Goal: Book appointment/travel/reservation

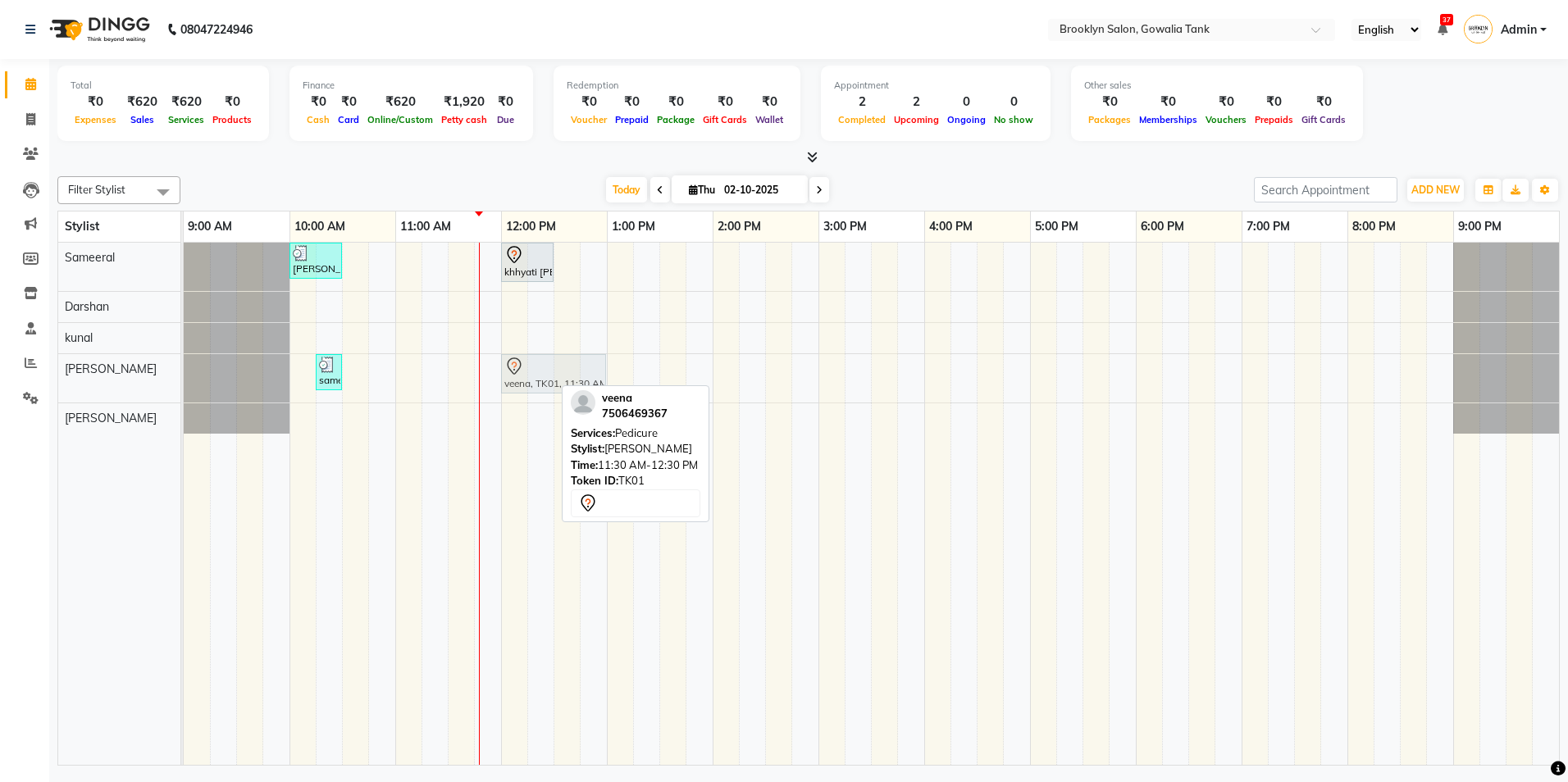
drag, startPoint x: 484, startPoint y: 381, endPoint x: 531, endPoint y: 380, distance: 47.0
click at [183, 380] on div "sameeral, TK04, 10:15 AM-10:30 AM, Threading - Eye Brow veena, TK01, 11:30 AM-1…" at bounding box center [183, 378] width 0 height 48
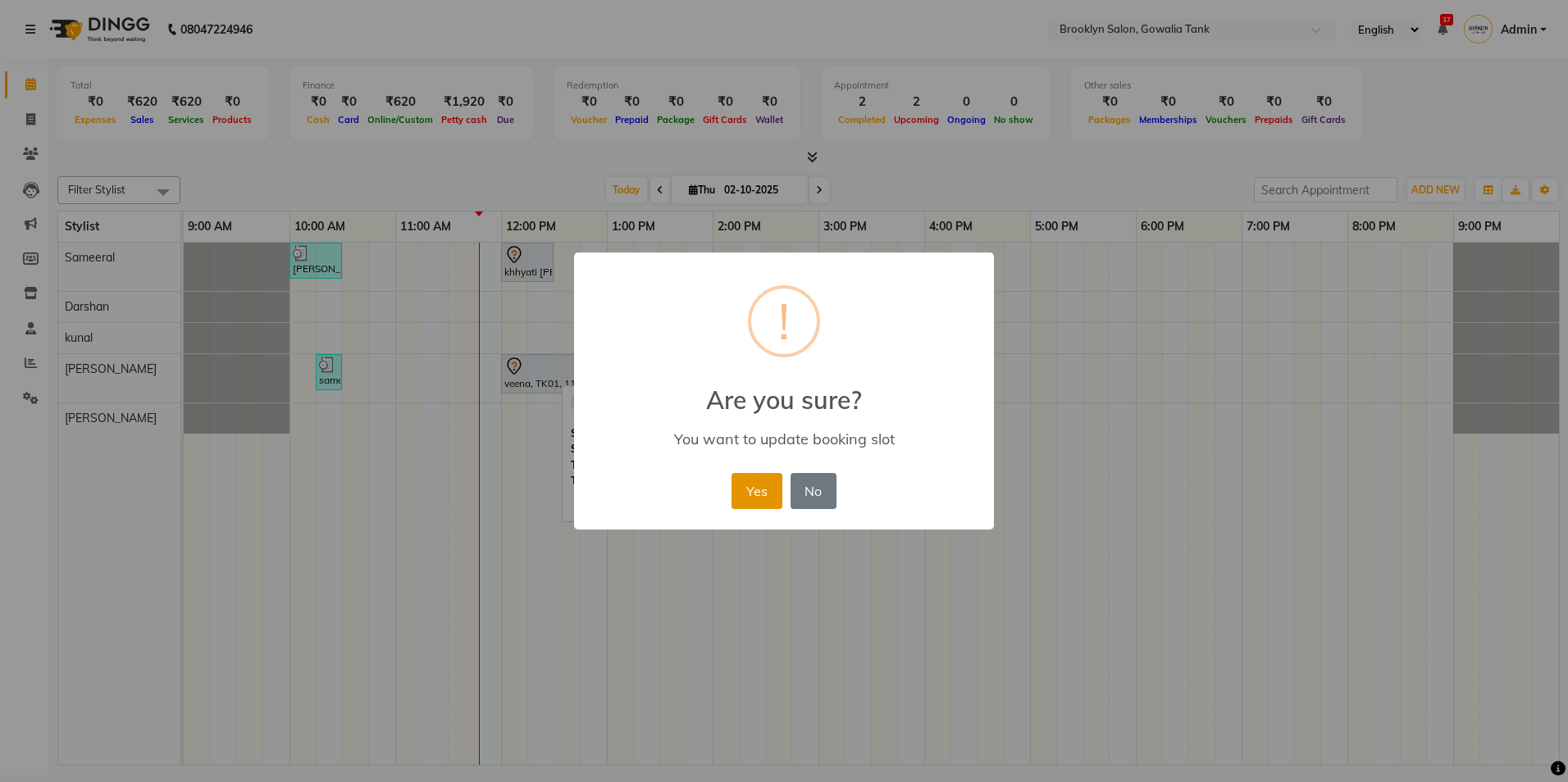
click at [742, 494] on button "Yes" at bounding box center [756, 491] width 50 height 36
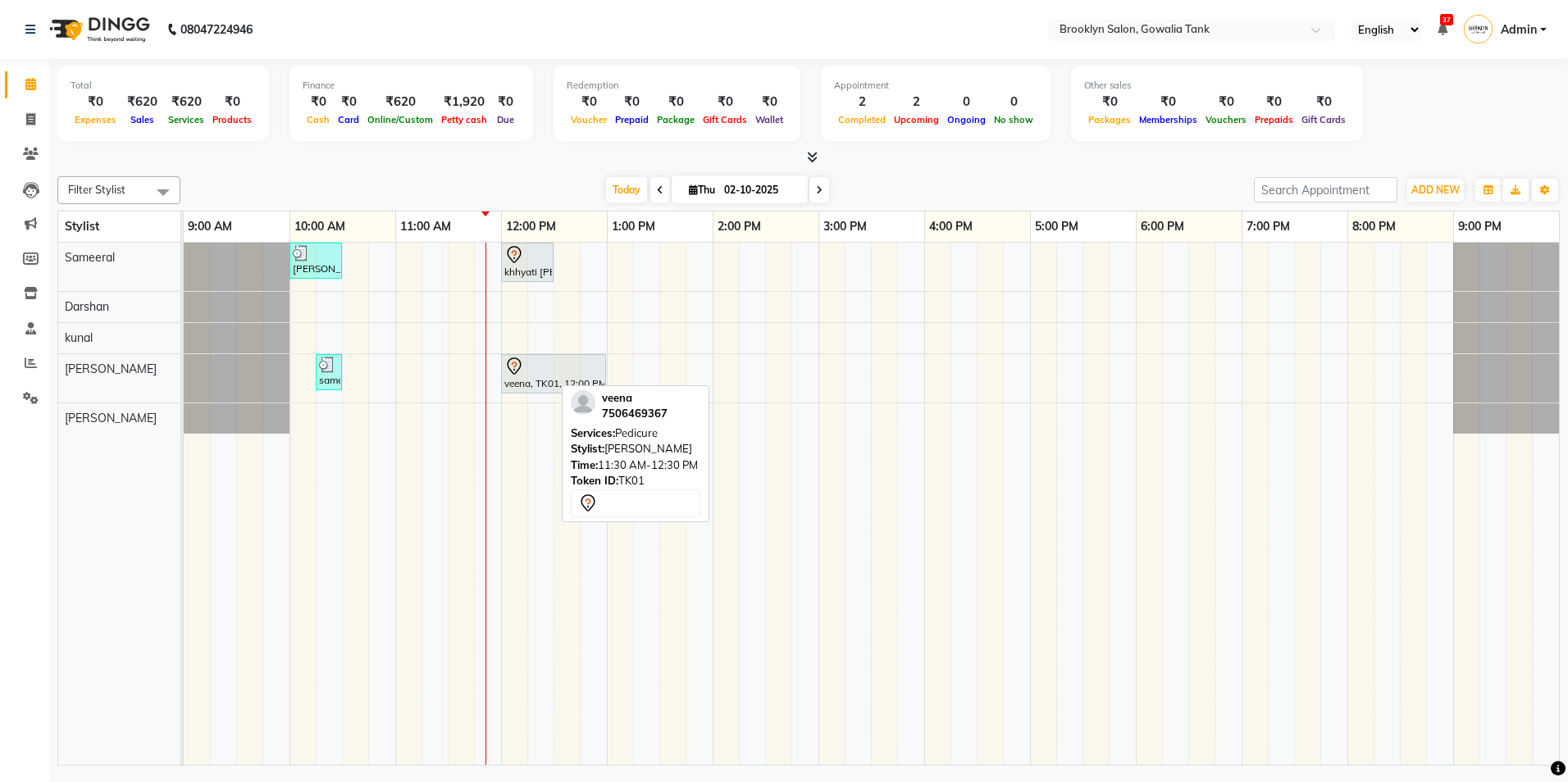
click at [810, 189] on span at bounding box center [819, 189] width 20 height 26
type input "03-10-2025"
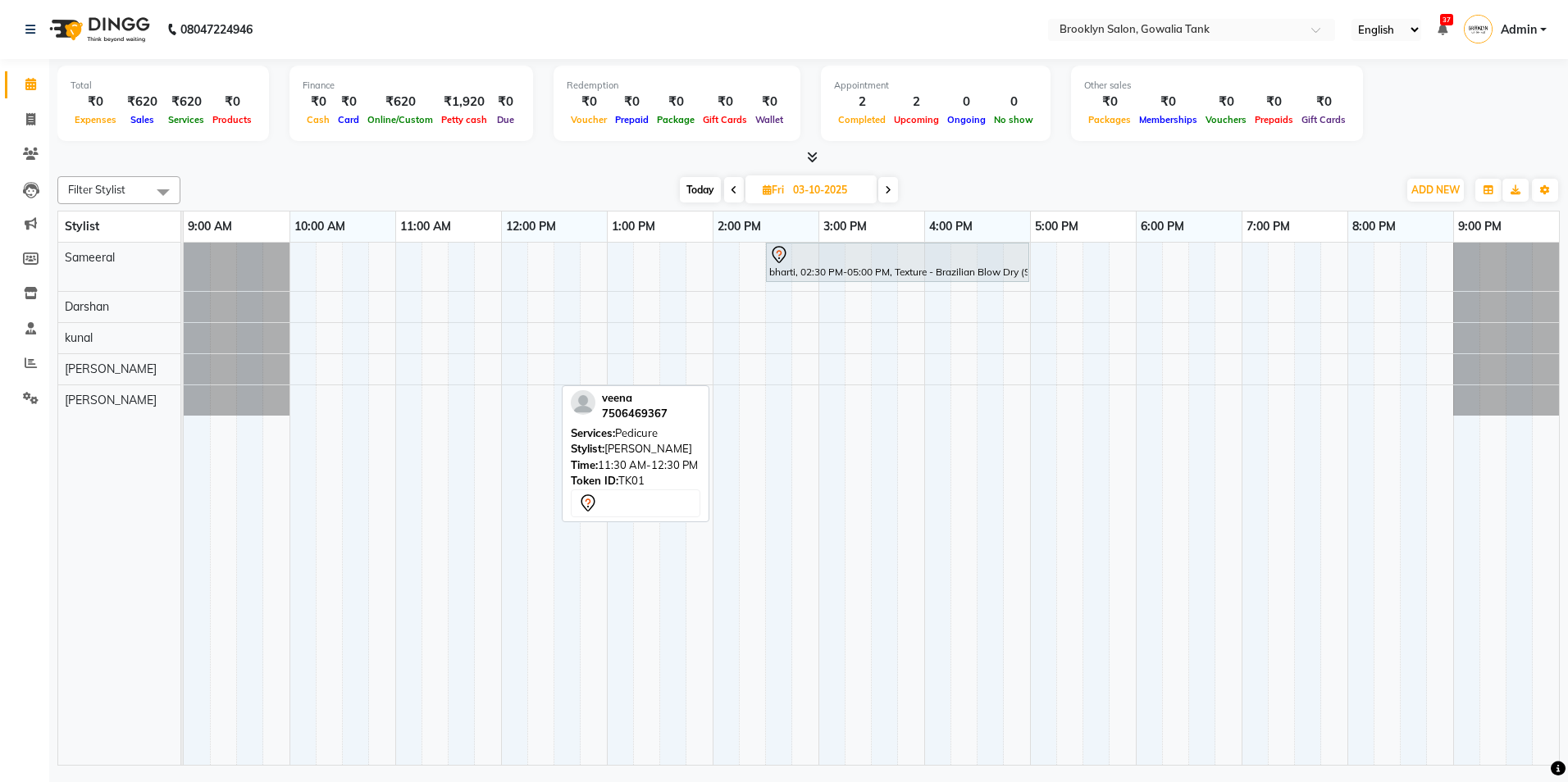
click at [402, 374] on div "bharti, 02:30 PM-05:00 PM, Texture - Brazilian Blow Dry (Short)" at bounding box center [871, 505] width 1376 height 523
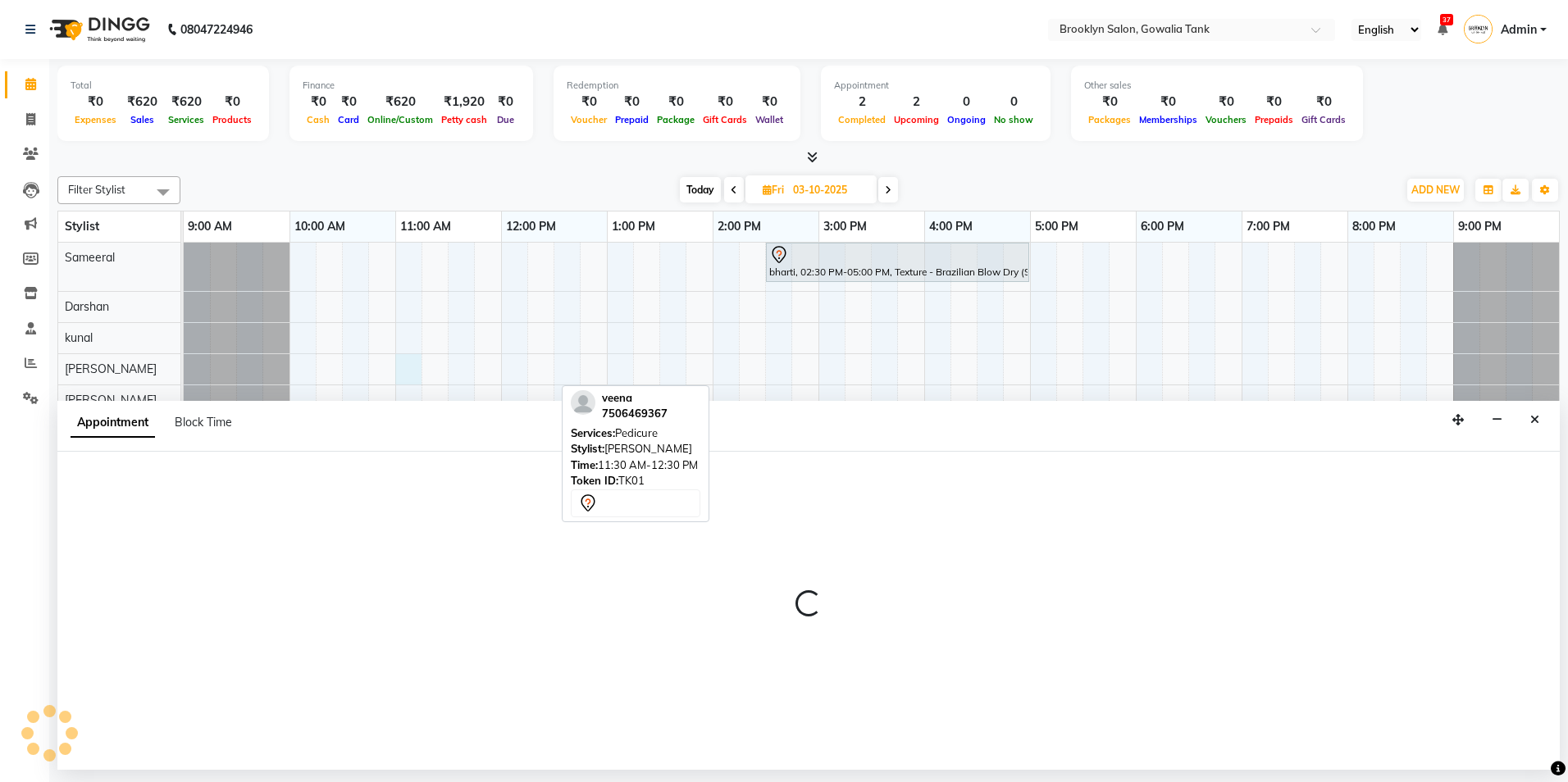
select select "24048"
select select "tentative"
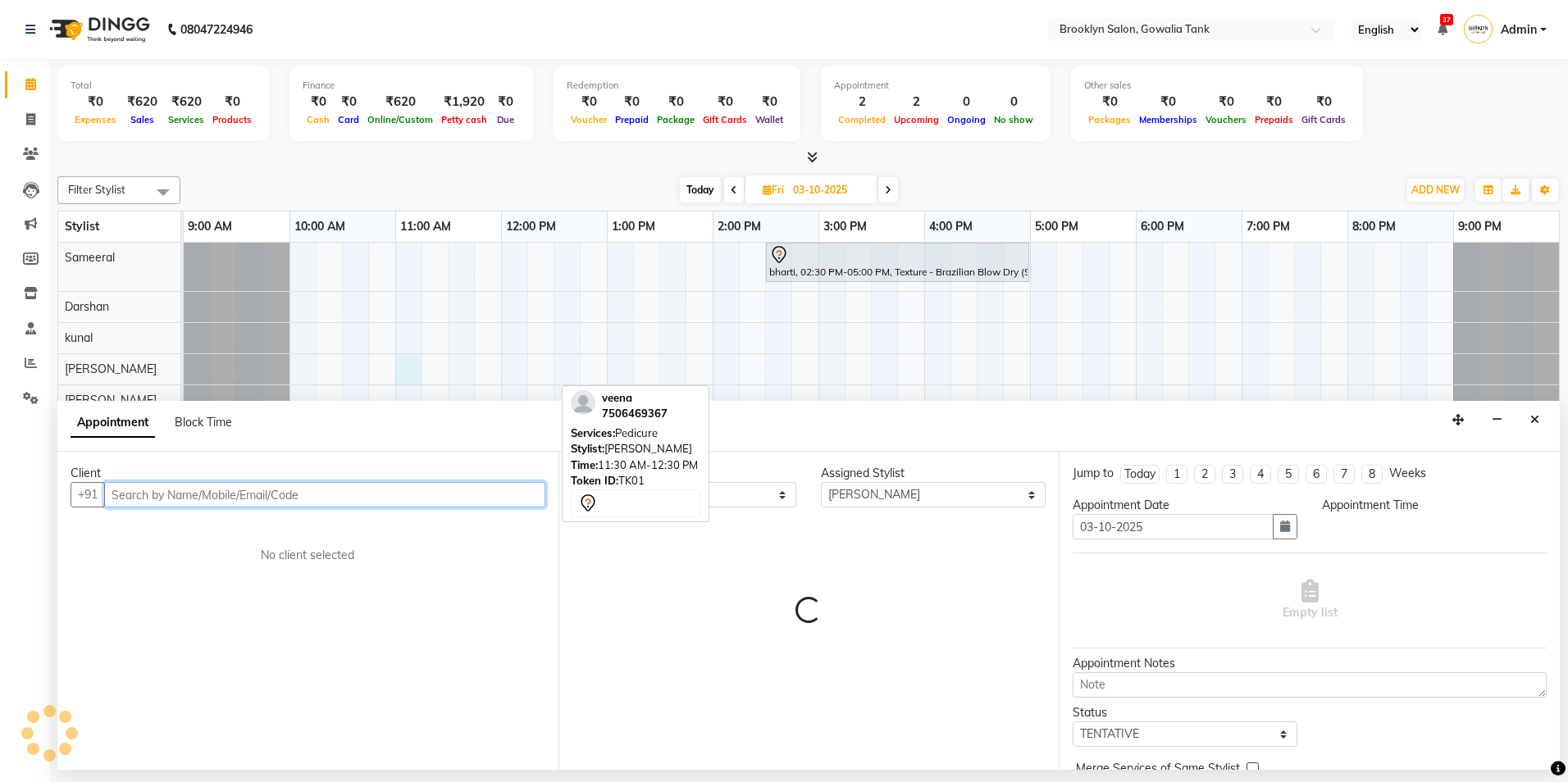
select select "660"
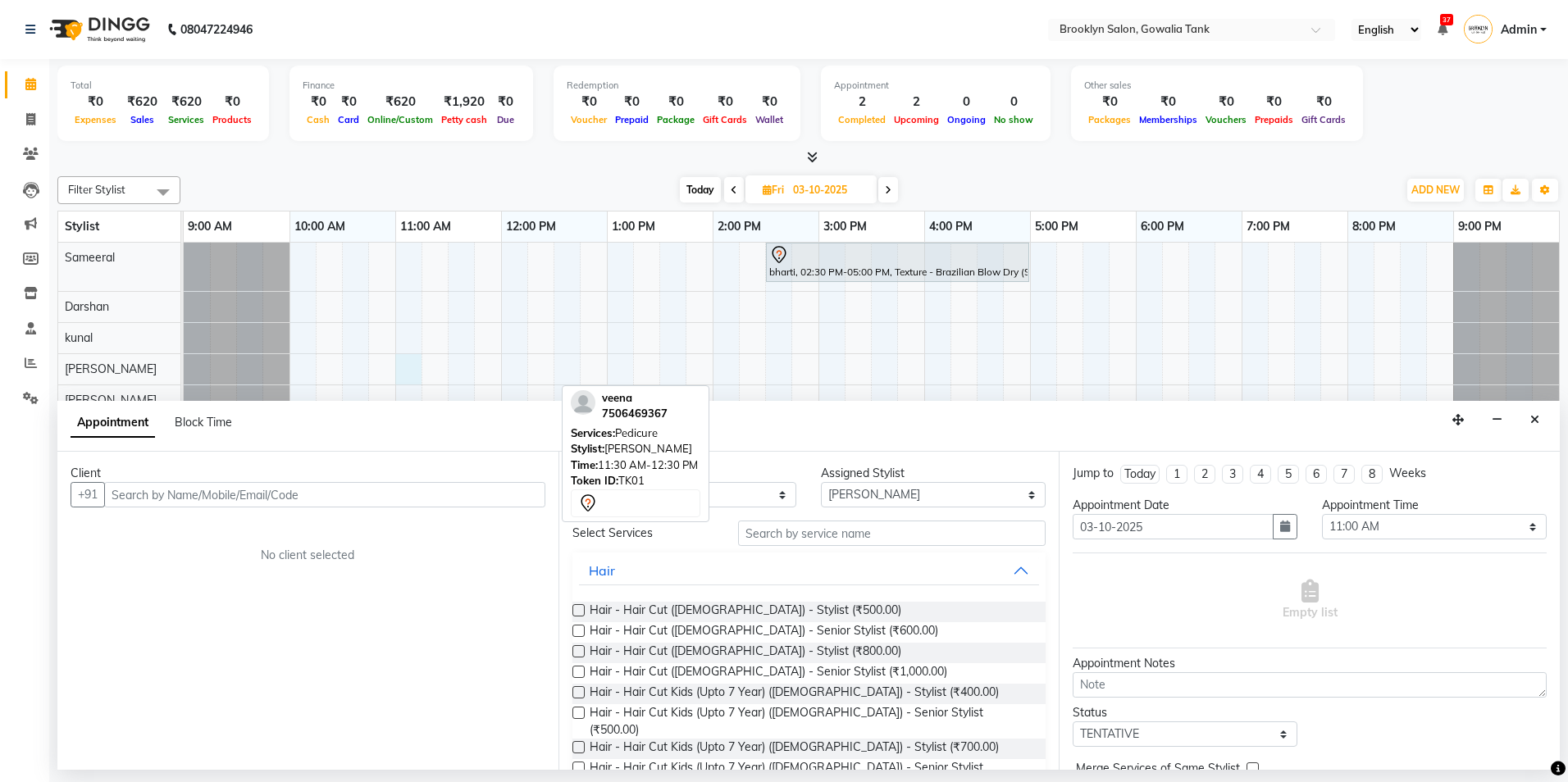
click at [1536, 416] on icon "Close" at bounding box center [1535, 420] width 9 height 11
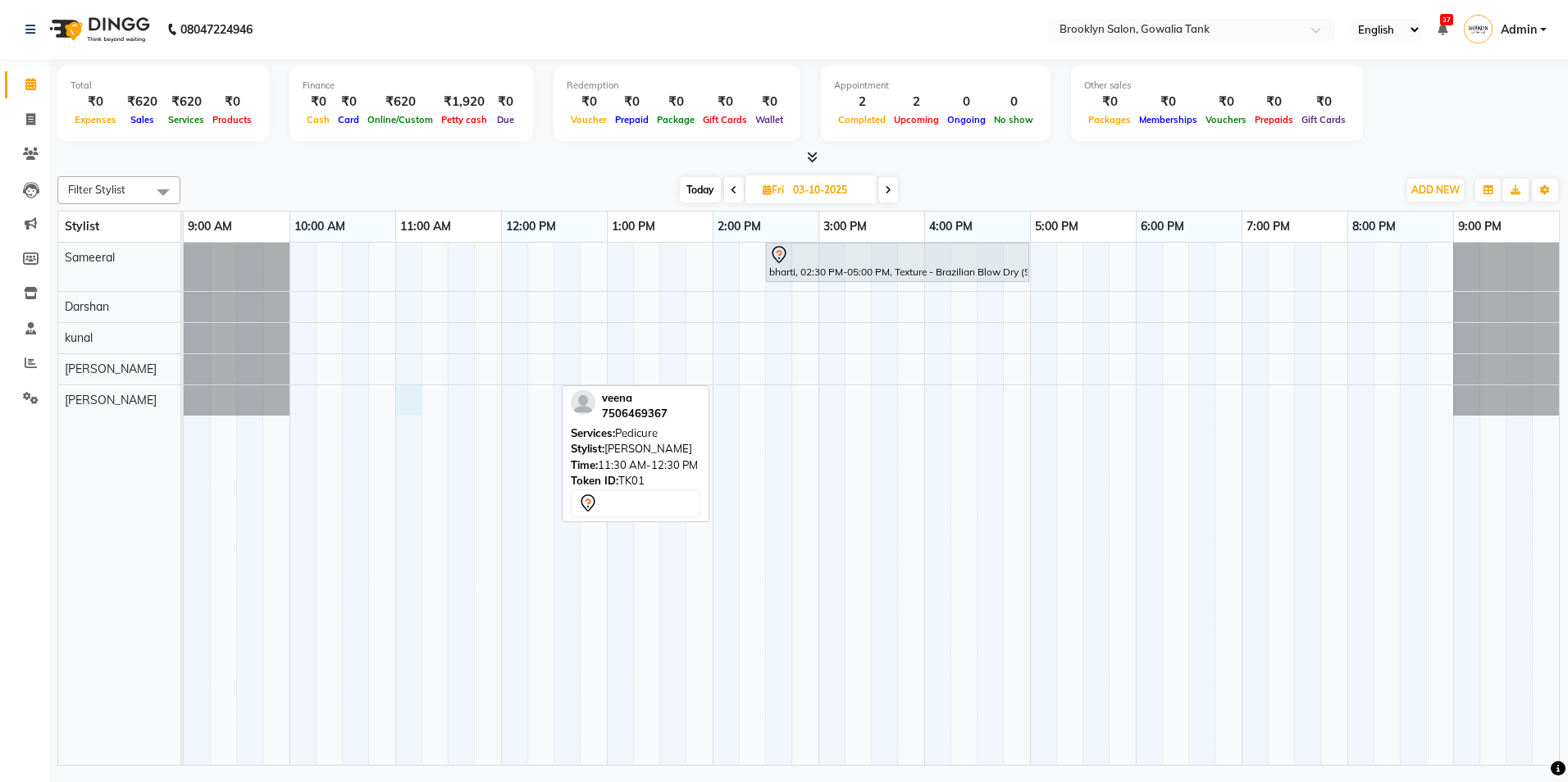
click at [404, 398] on div "bharti, 02:30 PM-05:00 PM, Texture - Brazilian Blow Dry (Short)" at bounding box center [871, 505] width 1376 height 523
select select "60365"
select select "660"
select select "tentative"
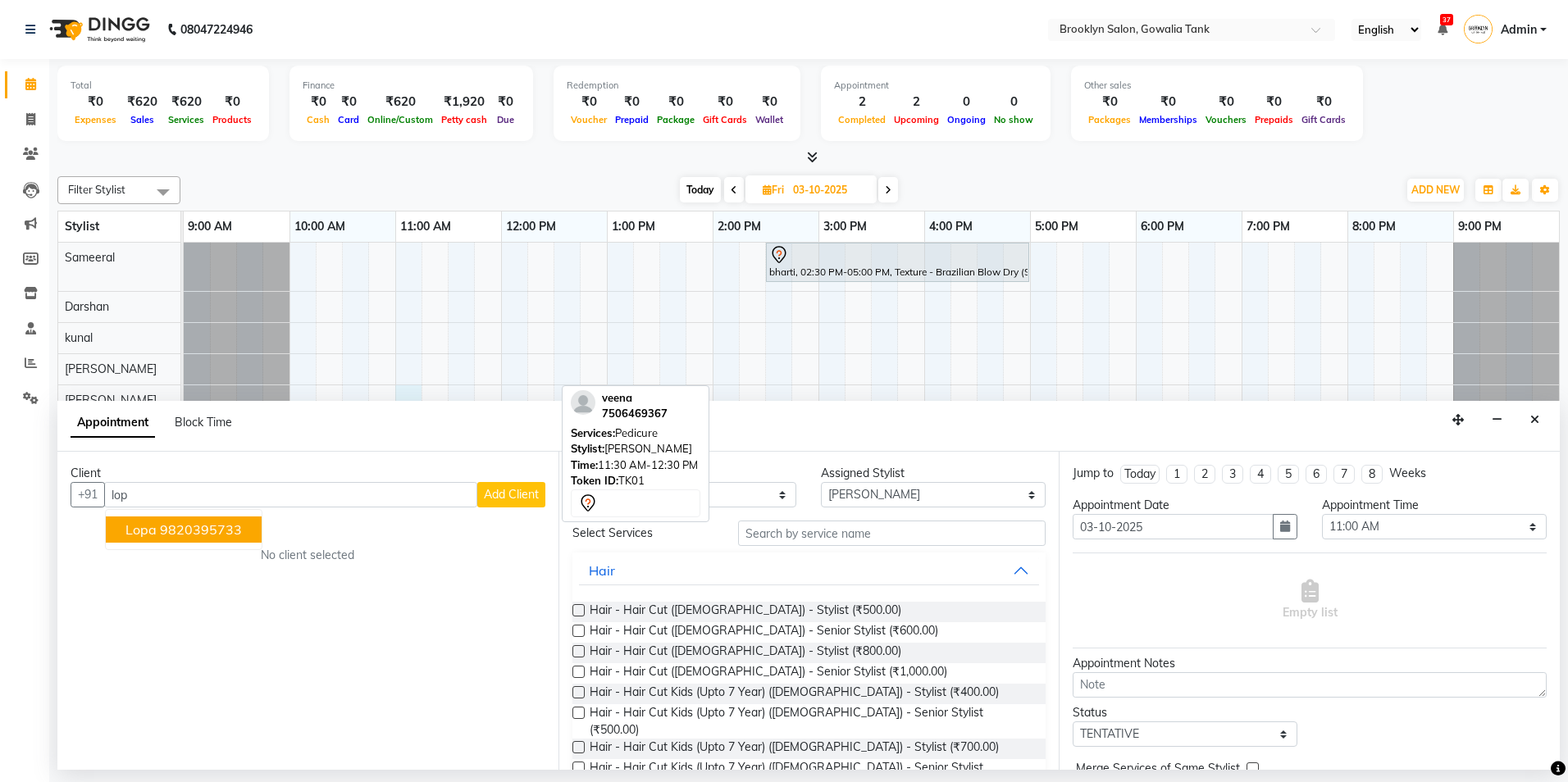
click at [194, 543] on ngb-typeahead-window "lopa 9820395733" at bounding box center [183, 529] width 158 height 41
click at [206, 540] on button "lopa 9820395733" at bounding box center [183, 530] width 156 height 27
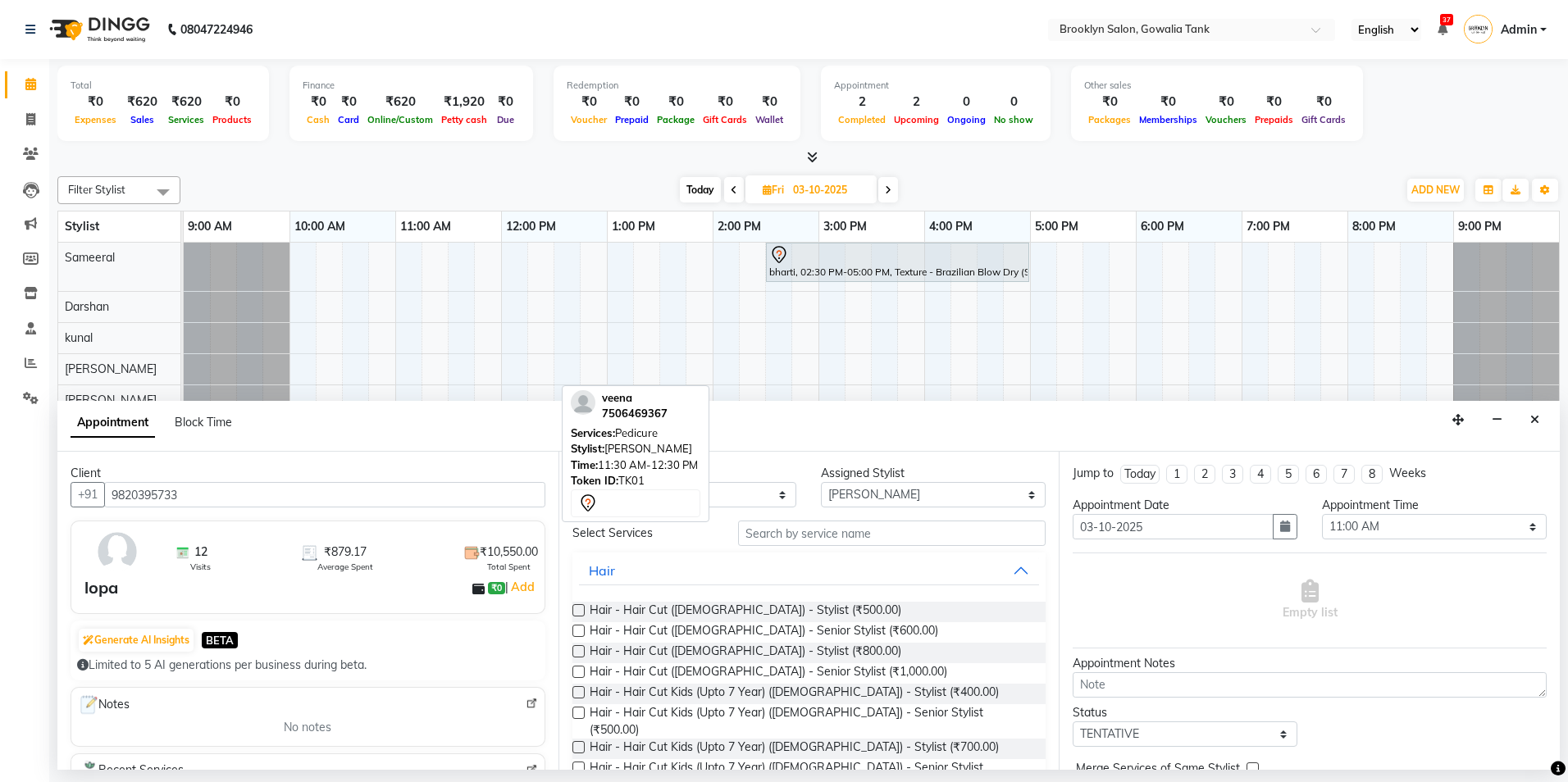
type input "9820395733"
click at [829, 537] on input "text" at bounding box center [892, 533] width 308 height 26
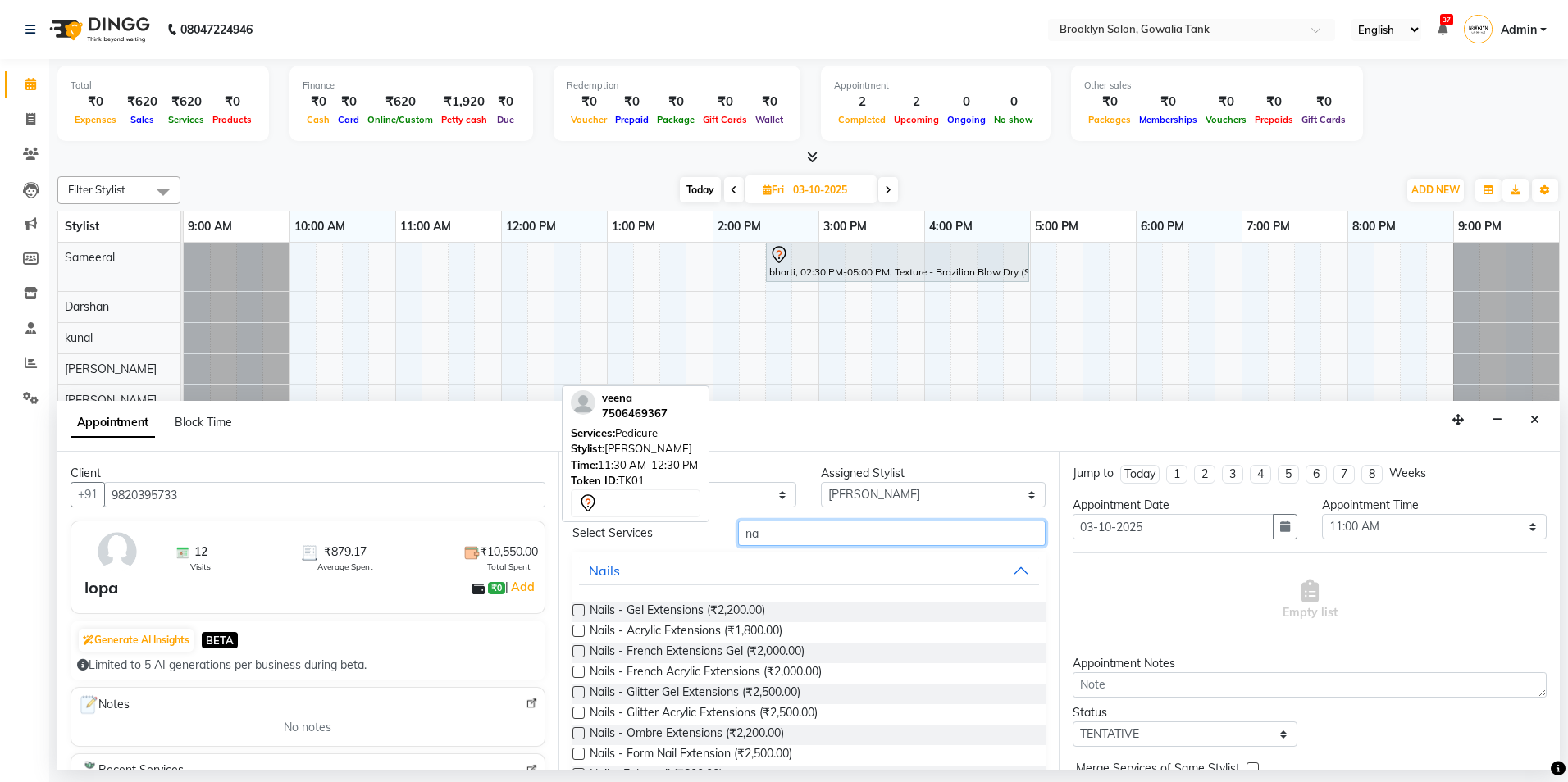
type input "n"
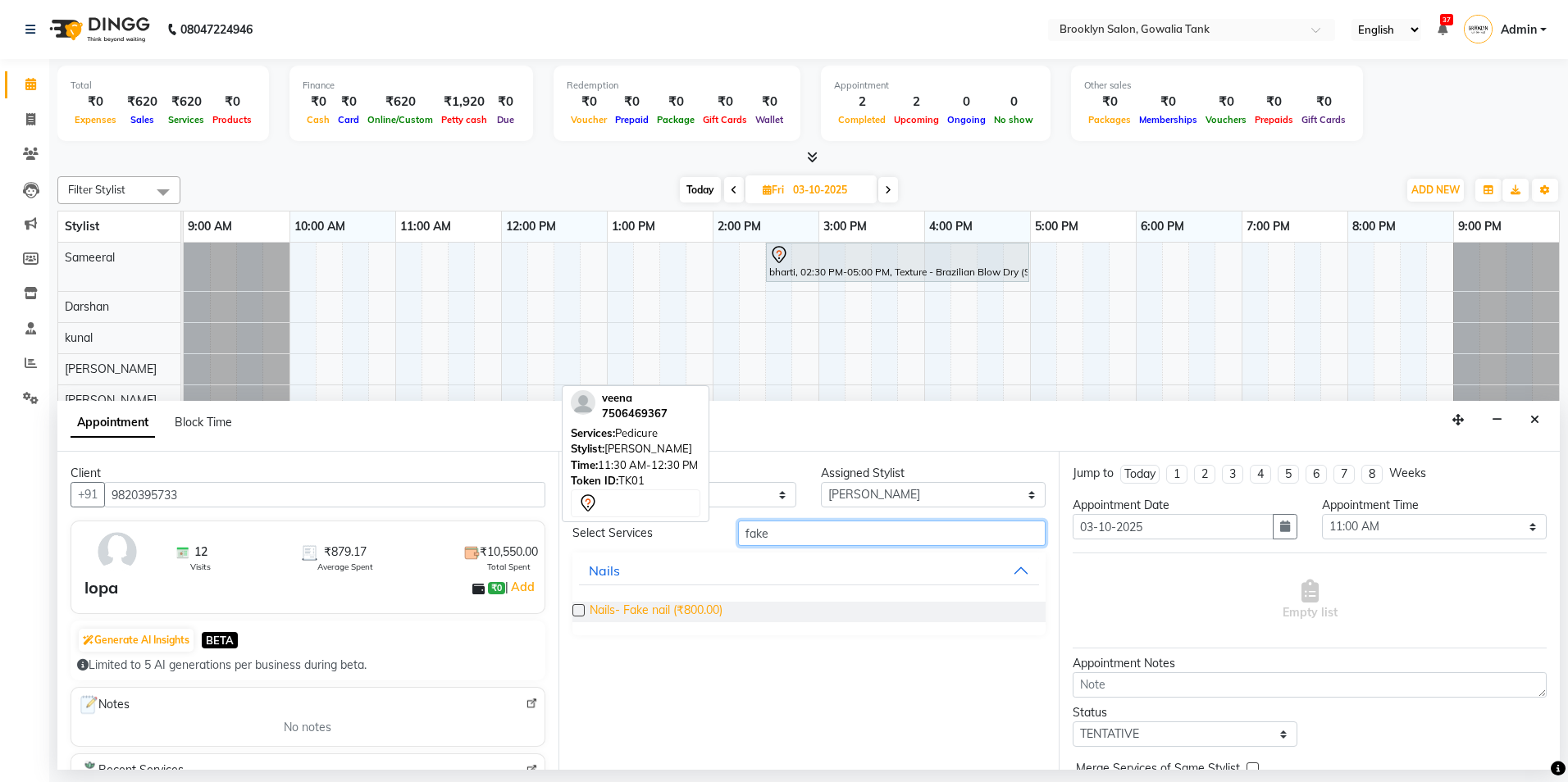
type input "fake"
click at [637, 618] on span "Nails- Fake nail (₹800.00)" at bounding box center [657, 613] width 133 height 21
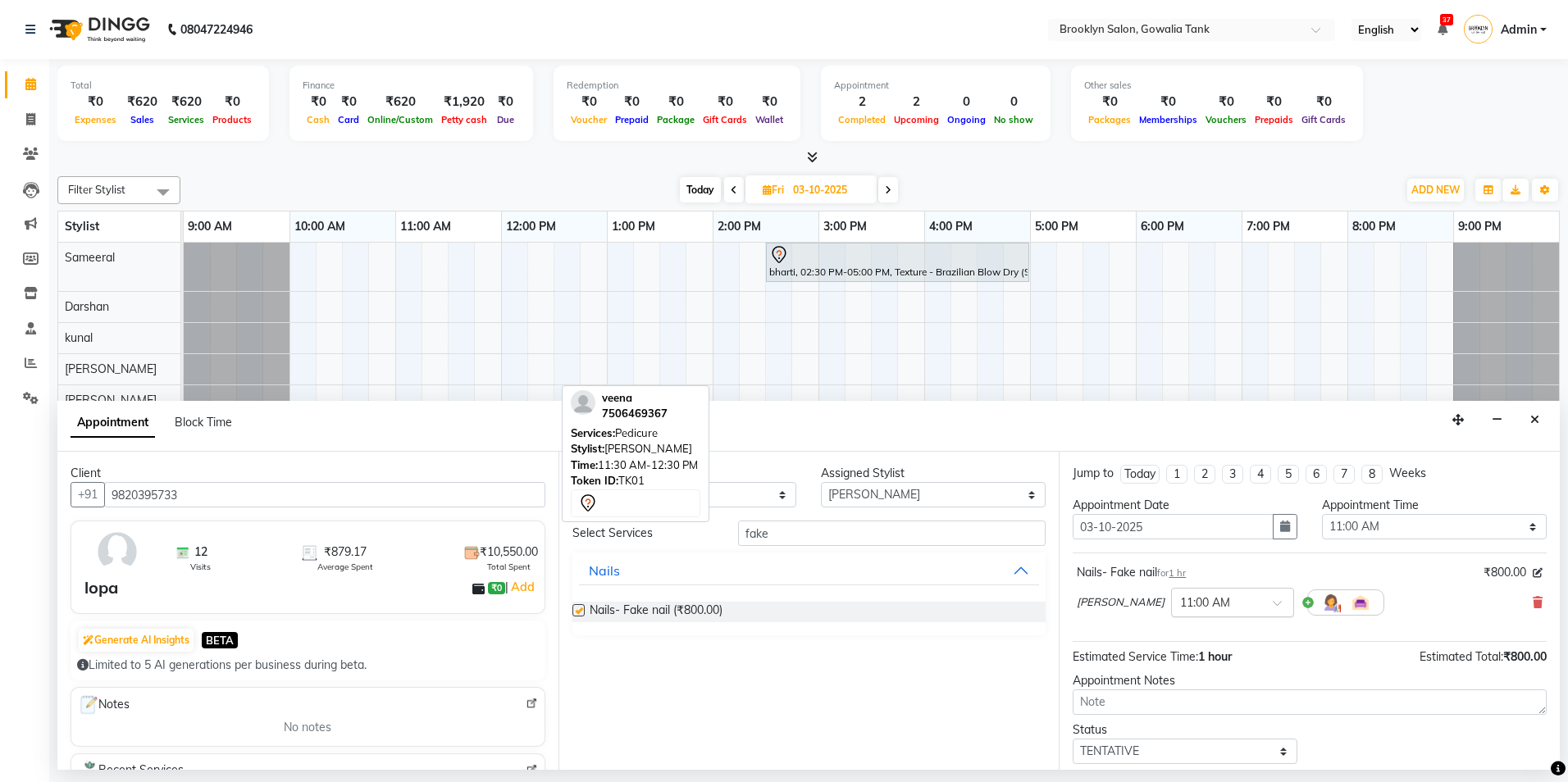
checkbox input "false"
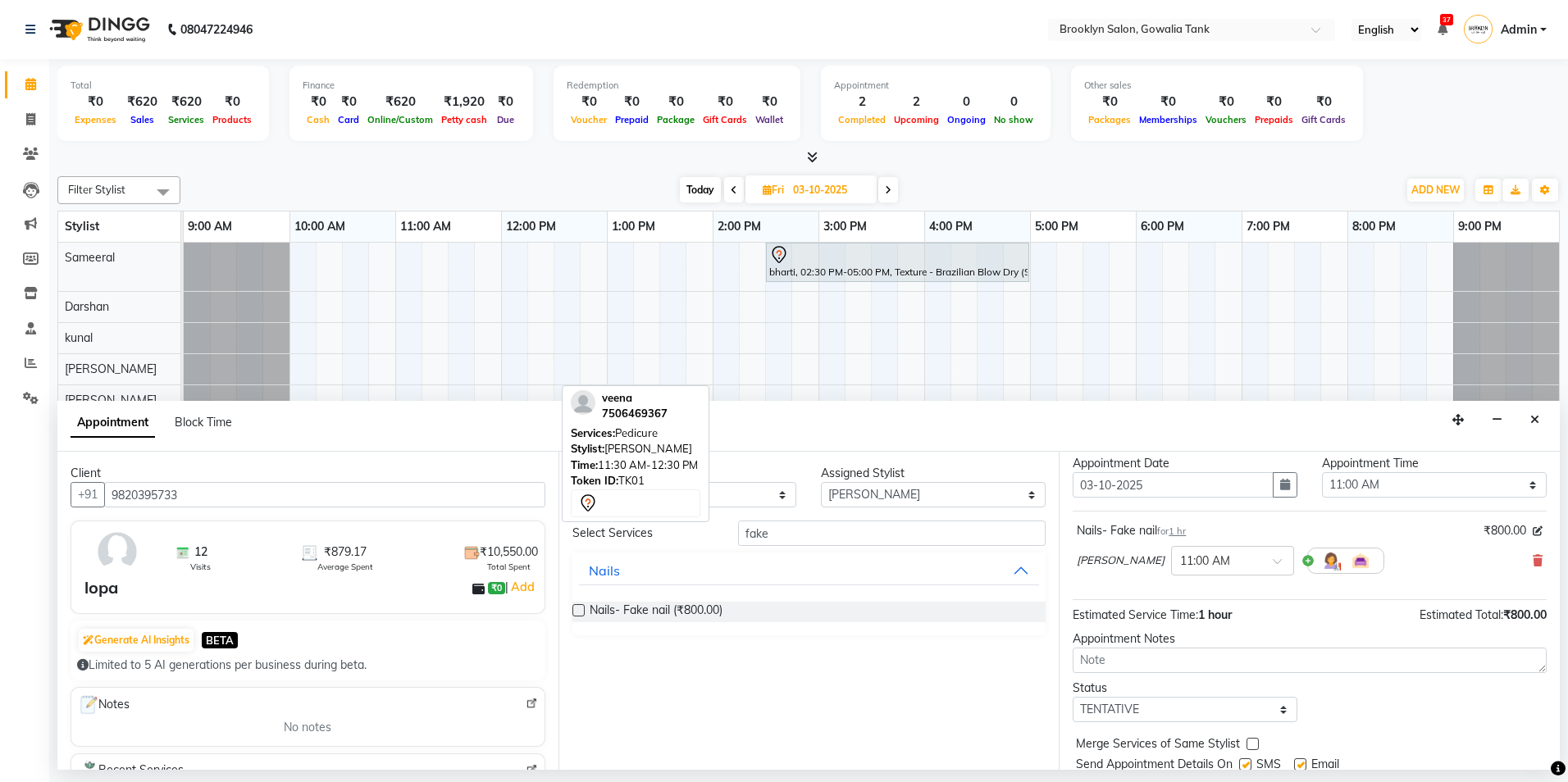
scroll to position [98, 0]
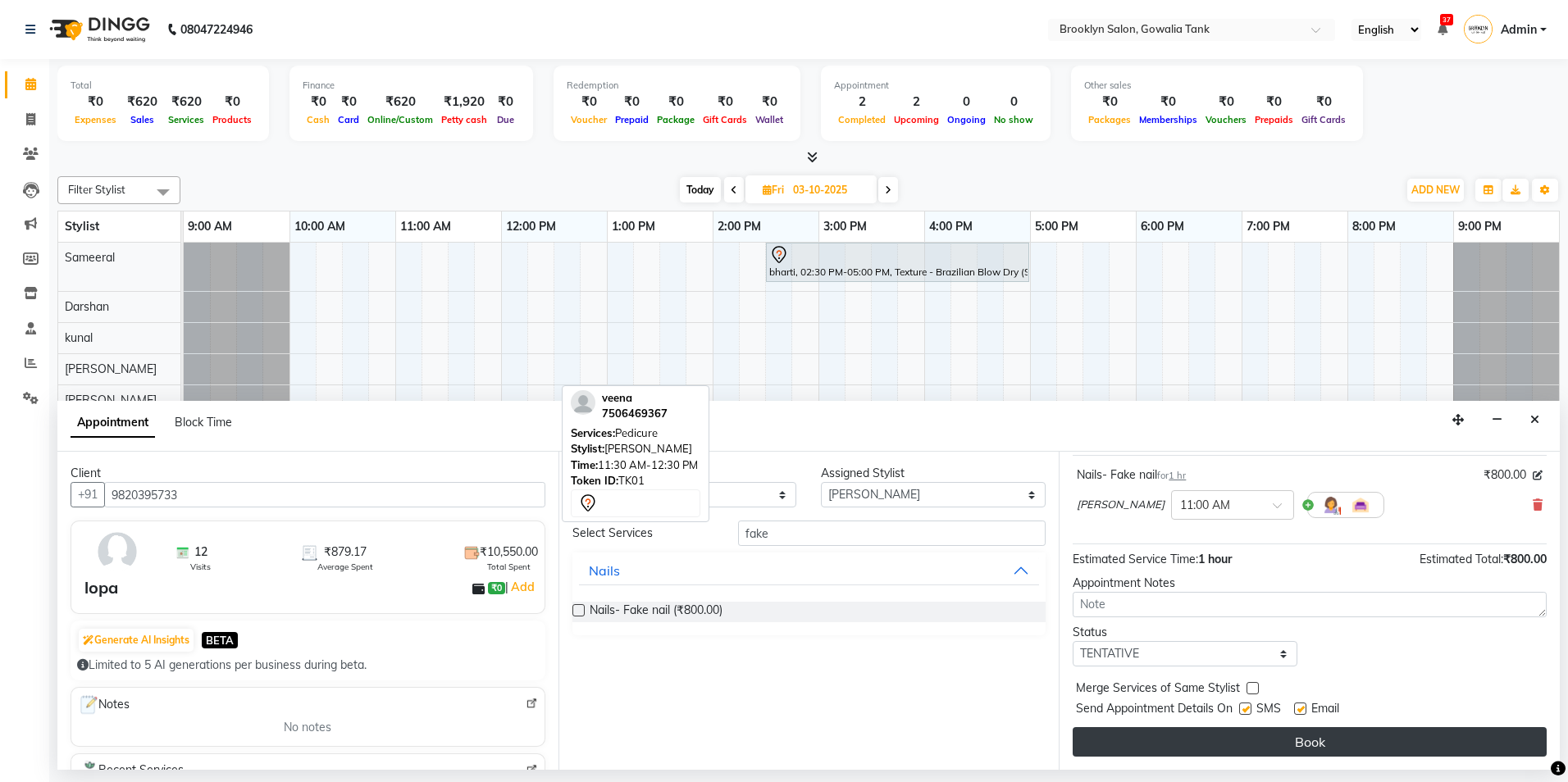
click at [1266, 749] on button "Book" at bounding box center [1310, 742] width 474 height 29
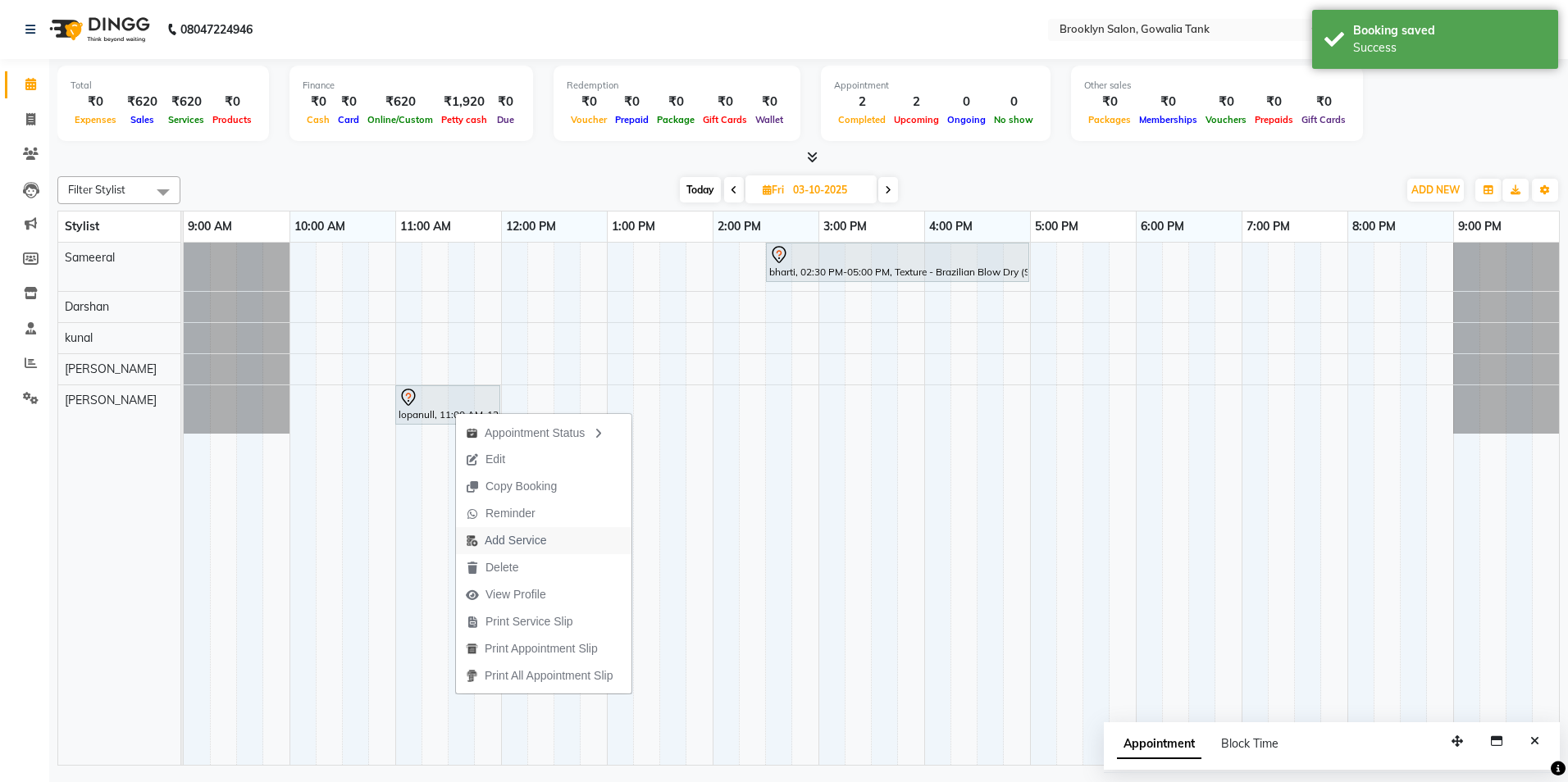
click at [519, 537] on span "Add Service" at bounding box center [515, 541] width 62 height 17
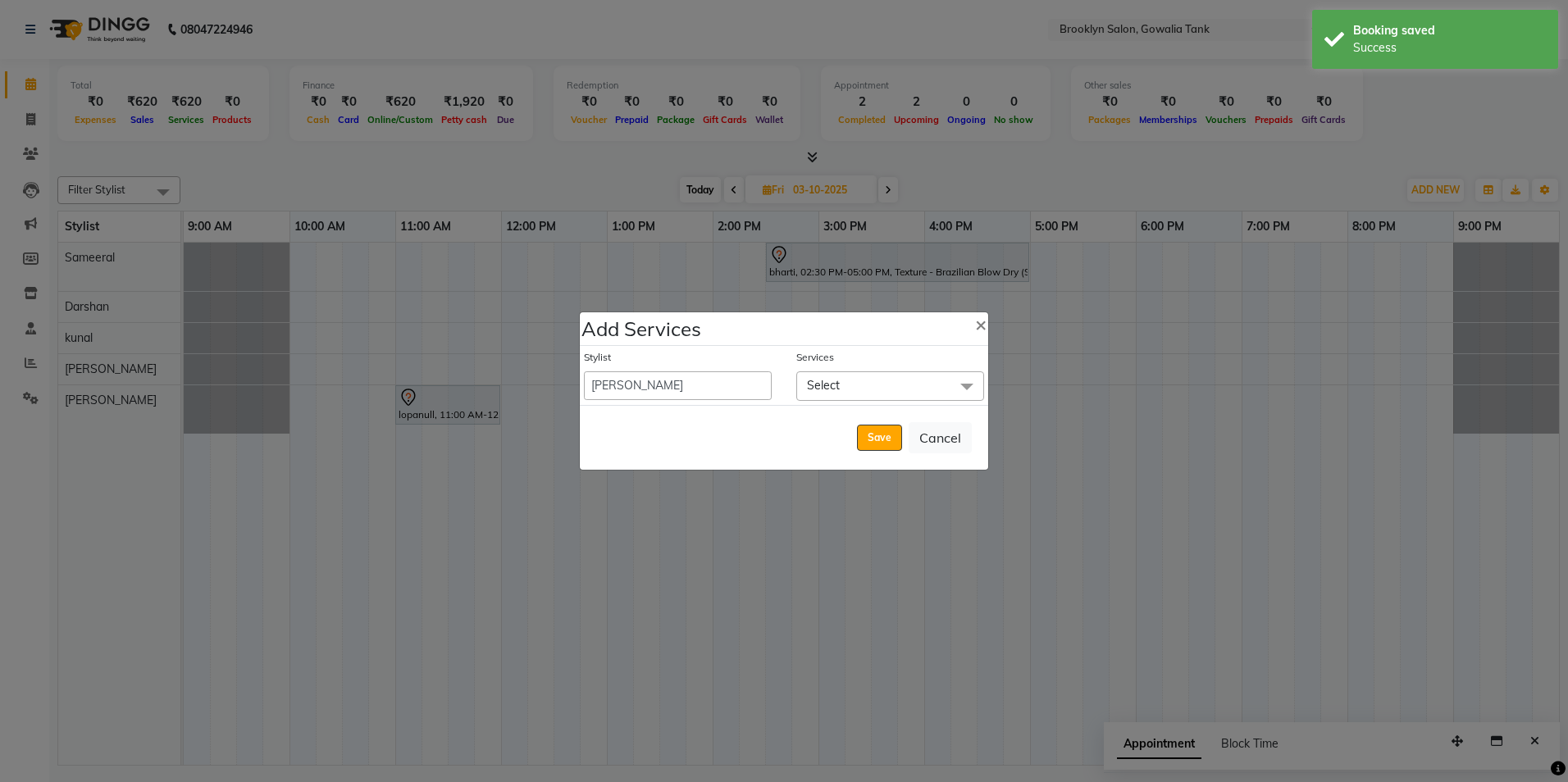
click at [845, 379] on span "Select" at bounding box center [890, 386] width 188 height 29
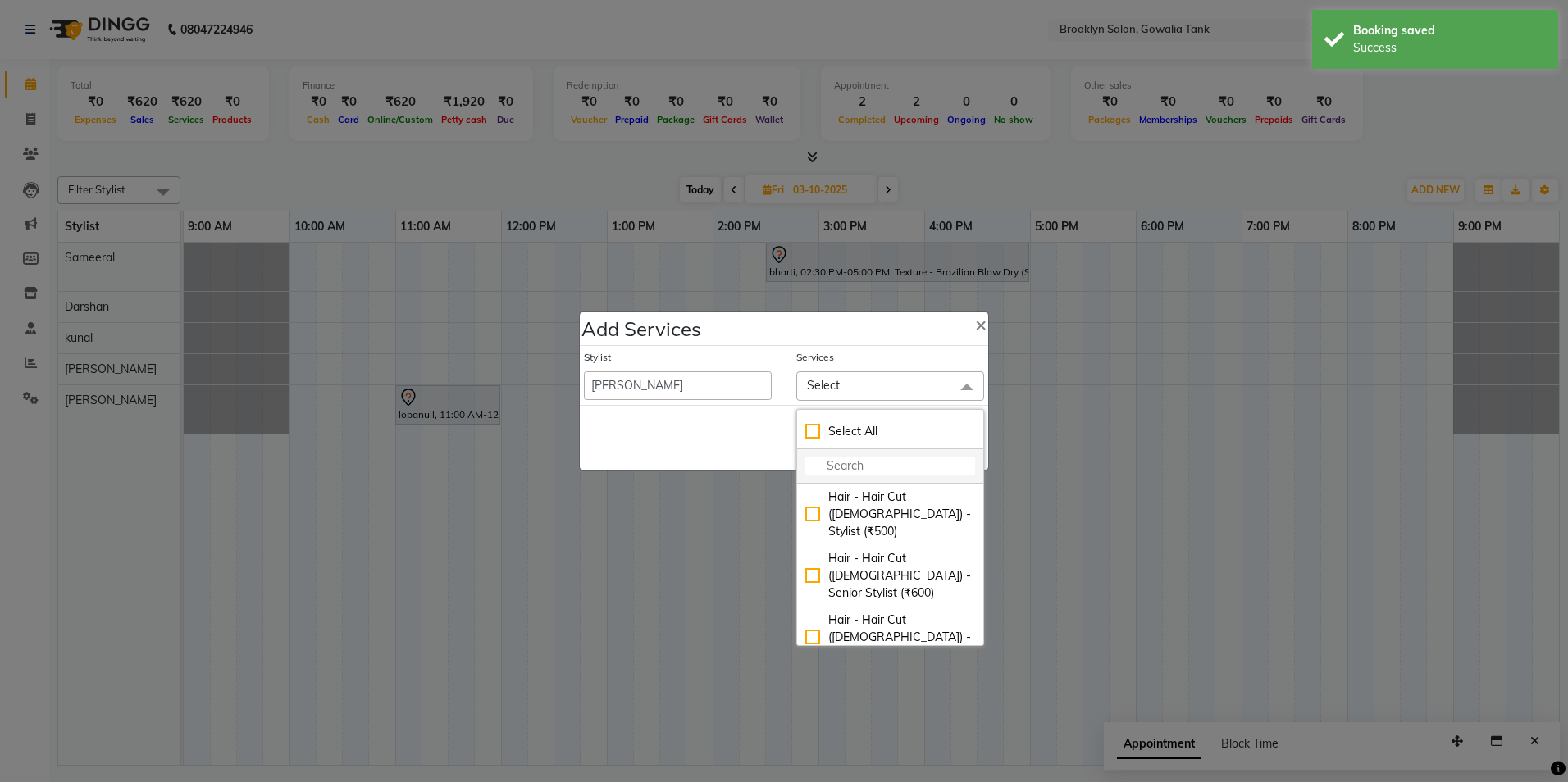
click at [837, 473] on input "multiselect-search" at bounding box center [890, 467] width 170 height 17
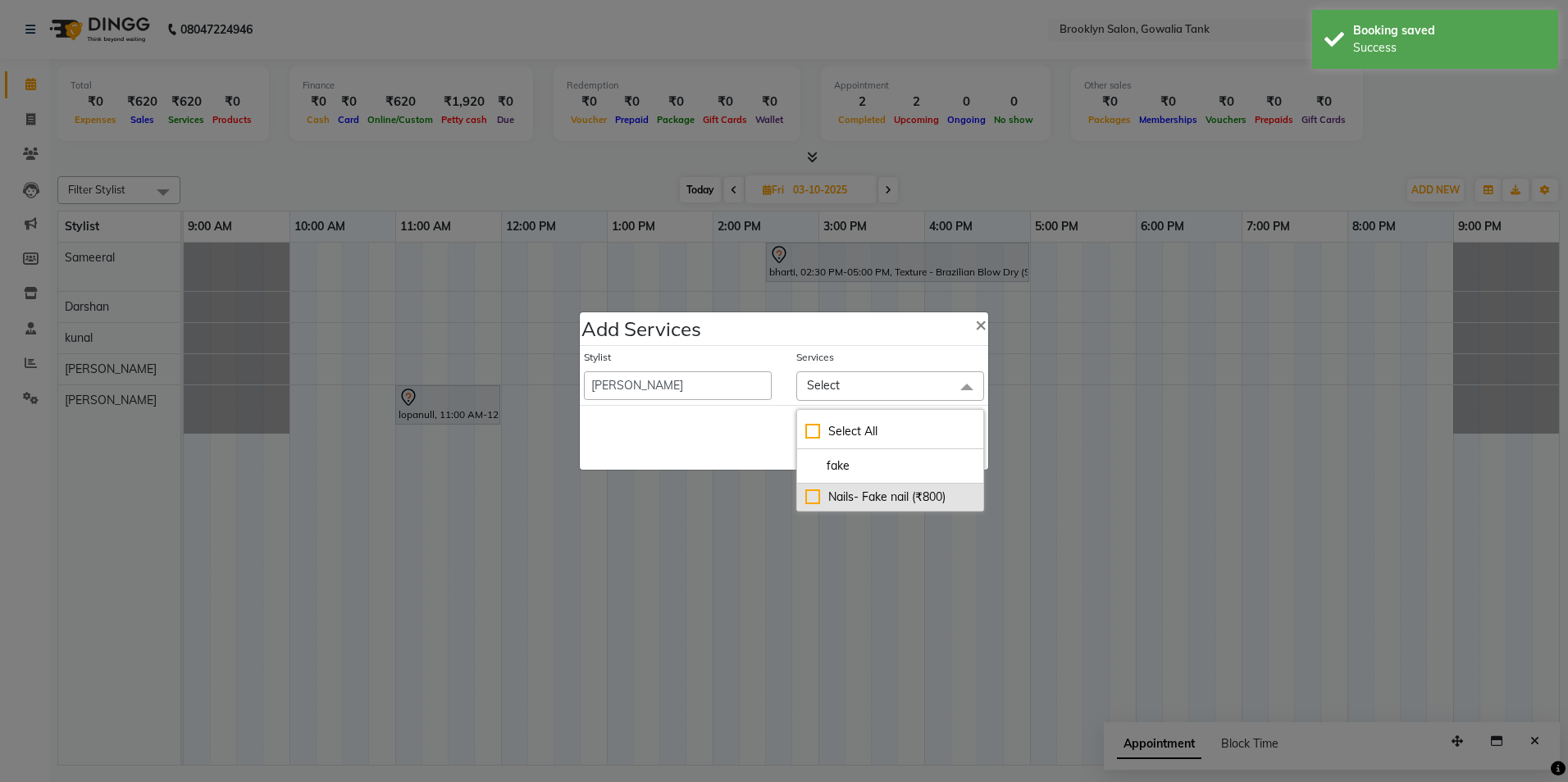
type input "fake"
click at [839, 490] on div "Nails- Fake nail (₹800)" at bounding box center [890, 497] width 170 height 17
checkbox input "true"
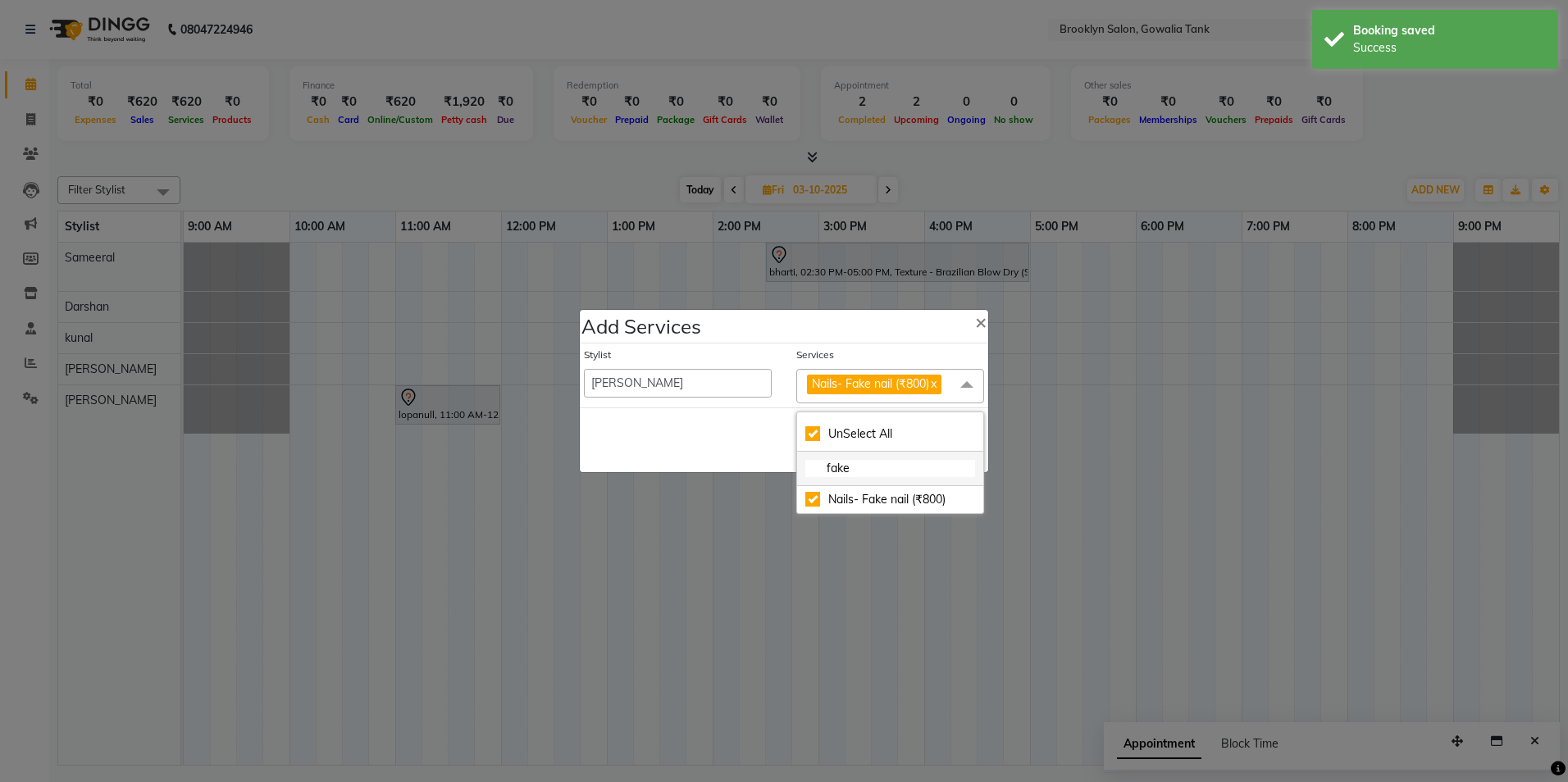
click at [800, 470] on li "fake" at bounding box center [890, 469] width 186 height 34
click at [783, 447] on div "Save Cancel" at bounding box center [784, 440] width 409 height 65
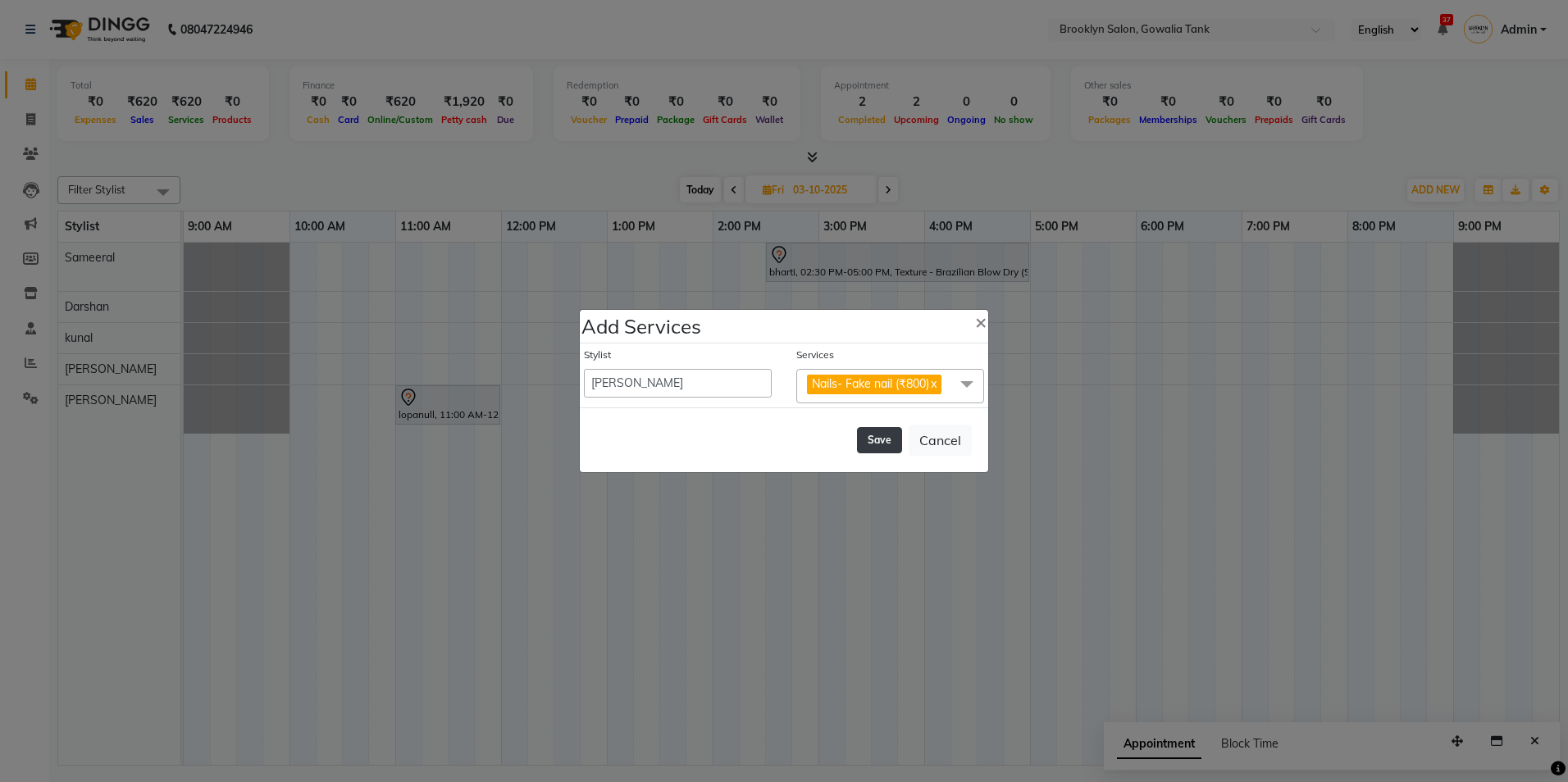
click at [890, 438] on button "Save" at bounding box center [879, 441] width 45 height 27
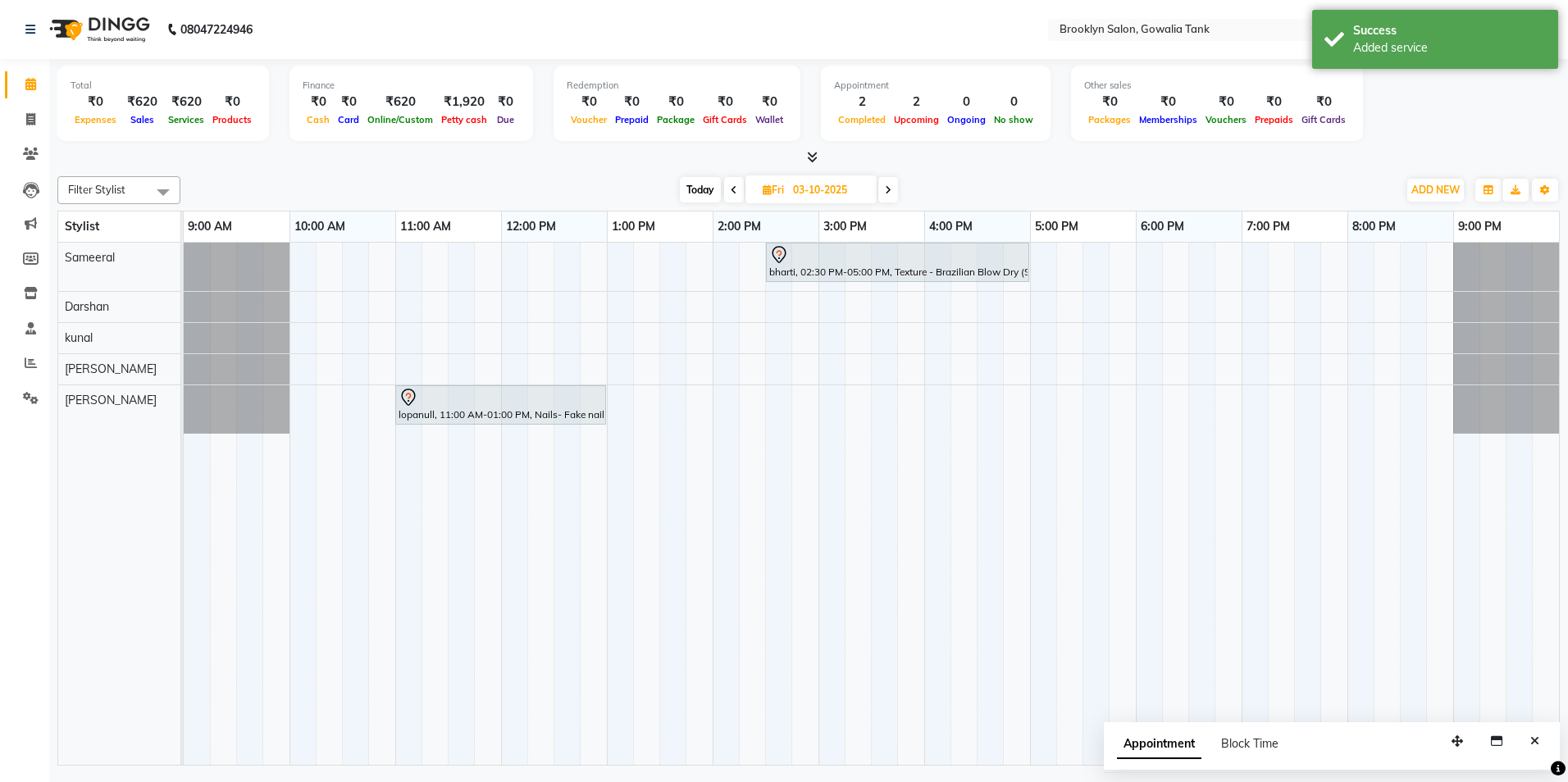
click at [691, 189] on span "Today" at bounding box center [700, 189] width 41 height 26
type input "02-10-2025"
